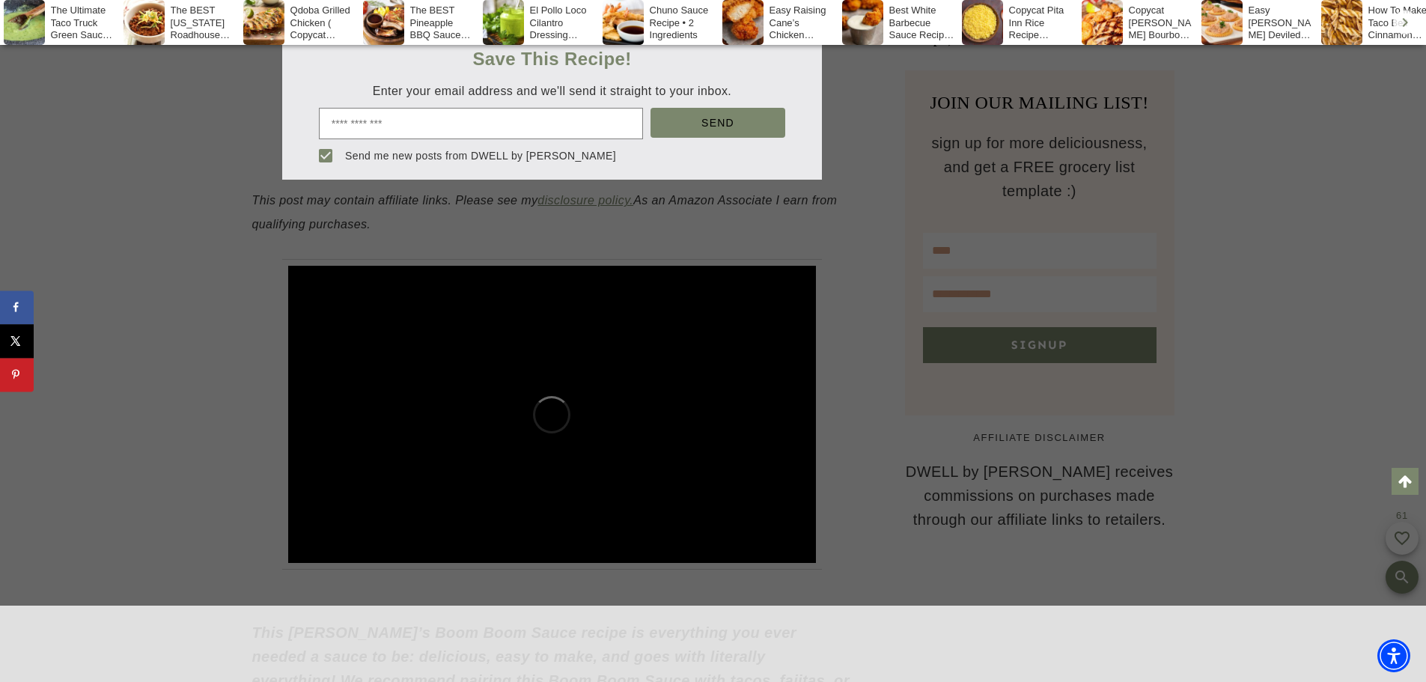
scroll to position [1114, 0]
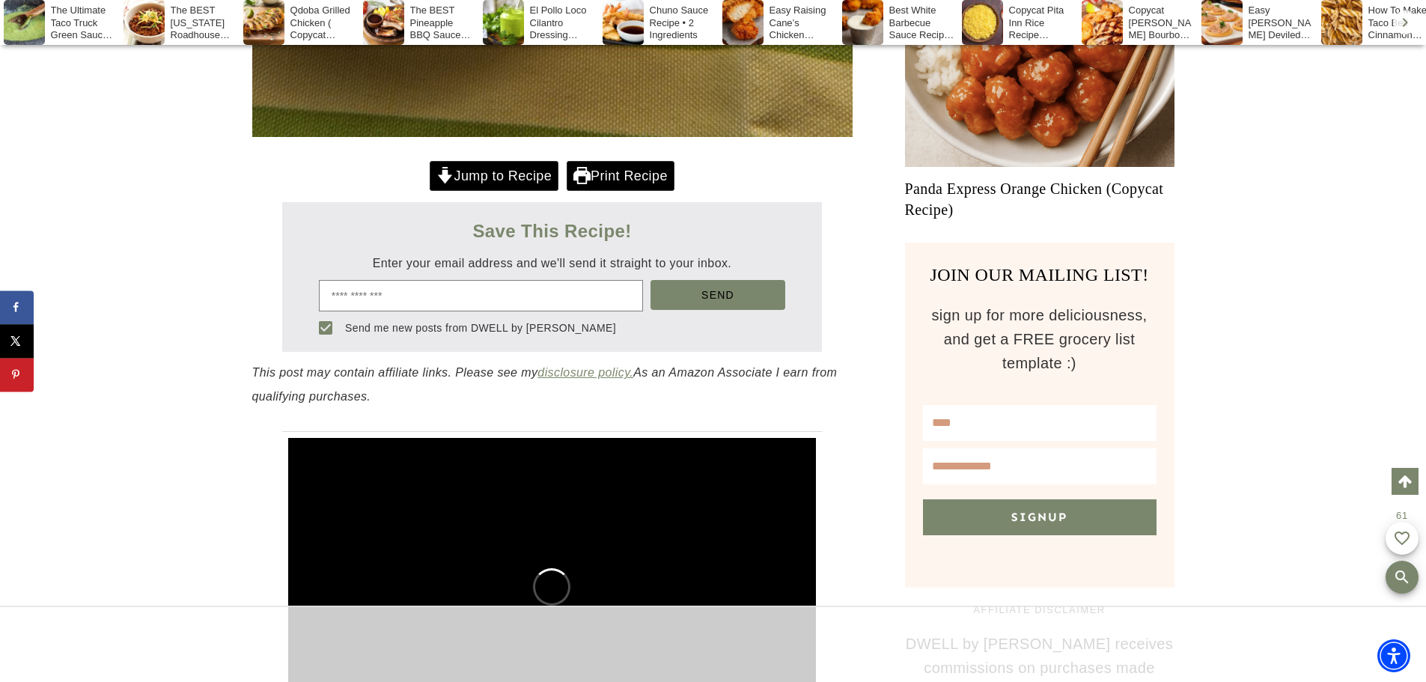
click at [490, 171] on link "Jump to Recipe" at bounding box center [494, 176] width 129 height 31
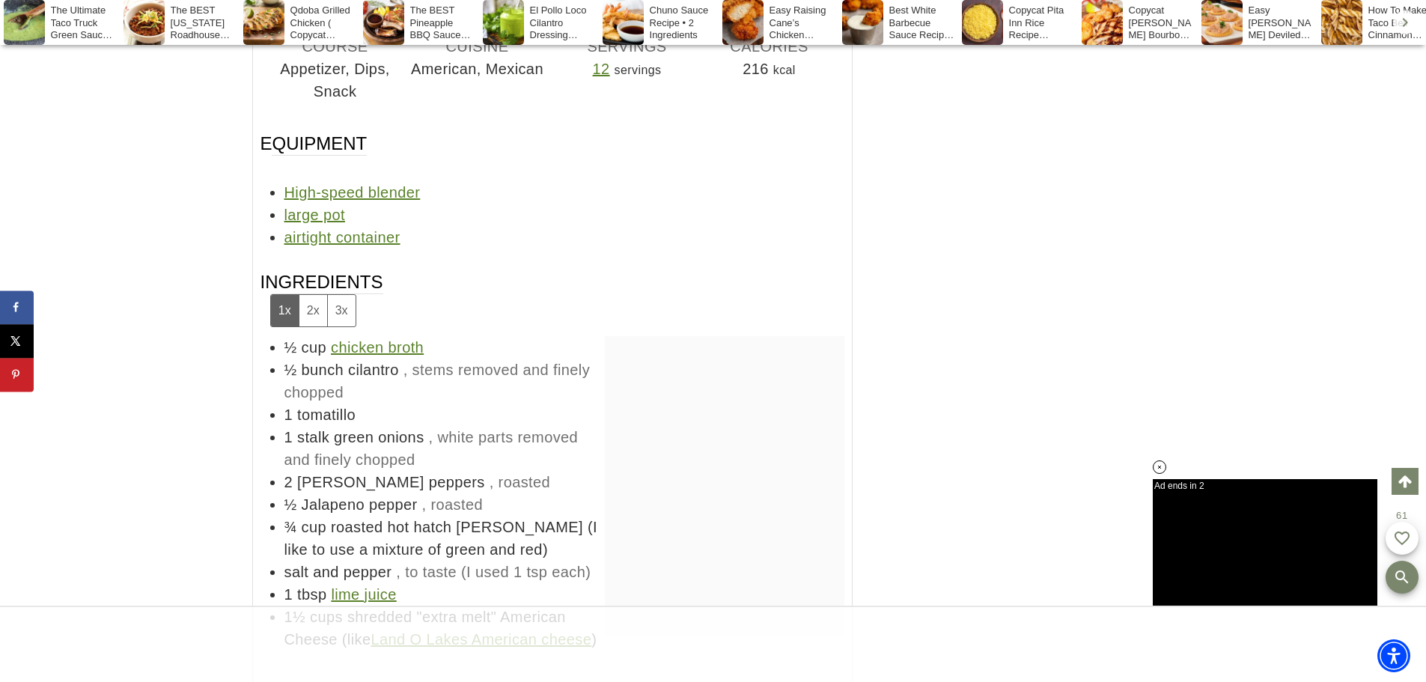
scroll to position [12146, 0]
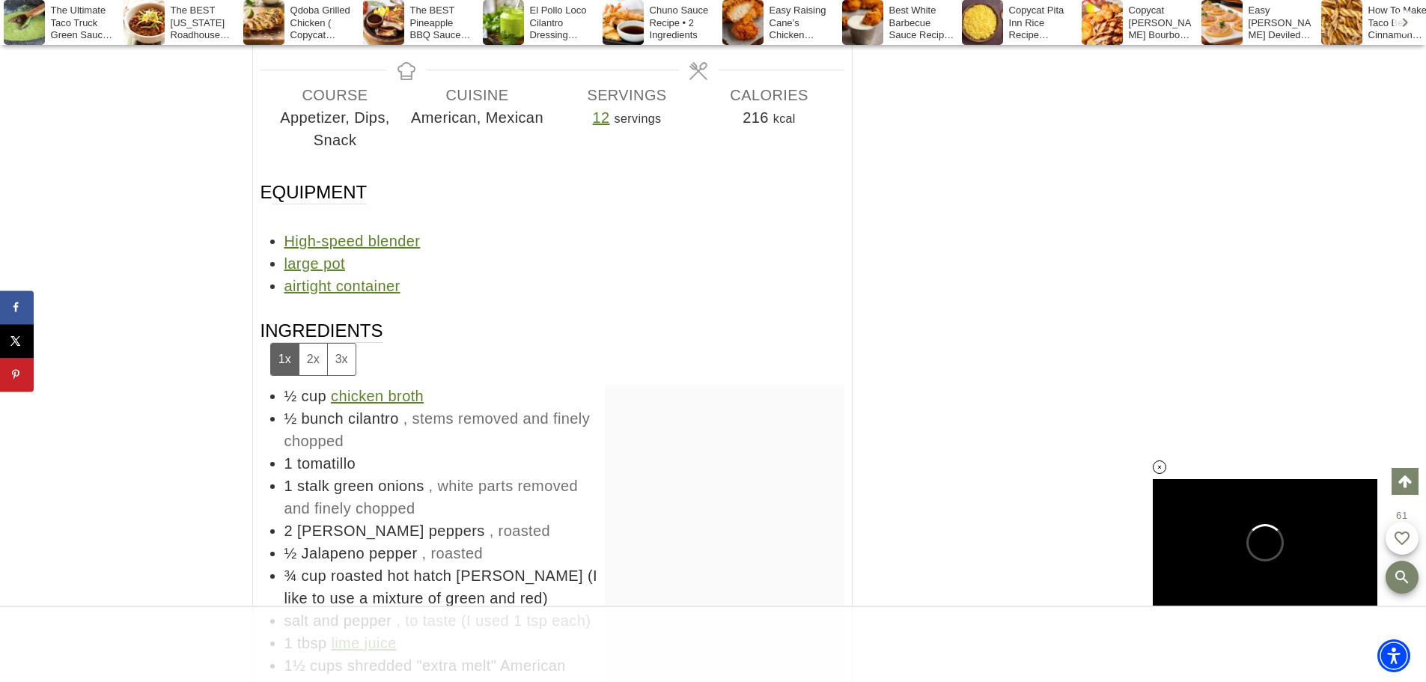
click at [317, 343] on button "2x" at bounding box center [313, 358] width 28 height 31
click at [339, 343] on button "3x" at bounding box center [341, 358] width 28 height 31
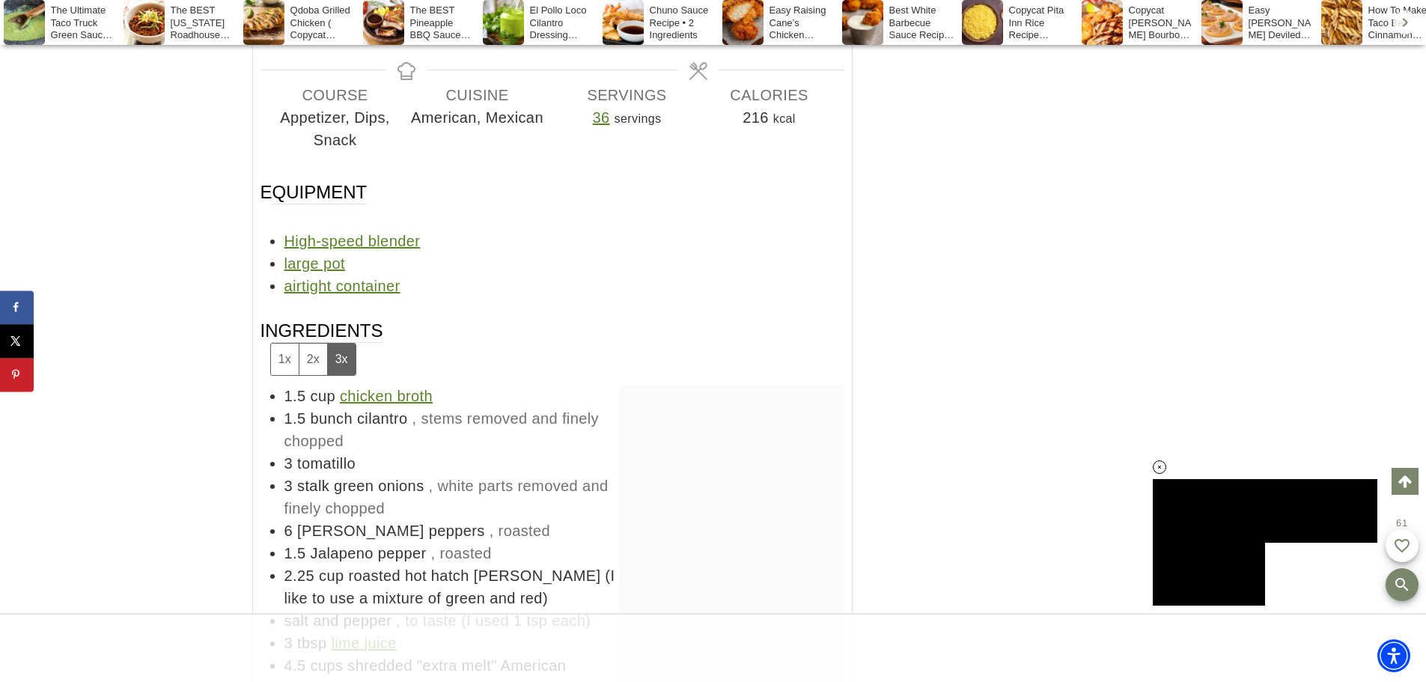
drag, startPoint x: 1349, startPoint y: 1, endPoint x: 1239, endPoint y: 184, distance: 213.4
